Goal: Navigation & Orientation: Find specific page/section

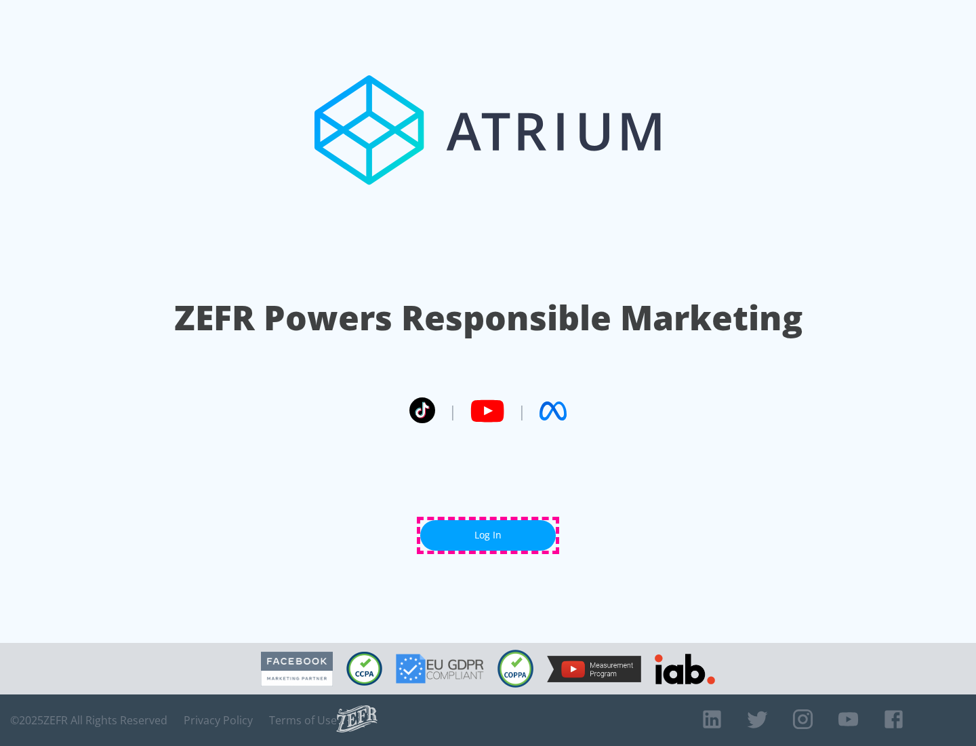
click at [488, 535] on link "Log In" at bounding box center [488, 535] width 136 height 31
